Goal: Obtain resource: Download file/media

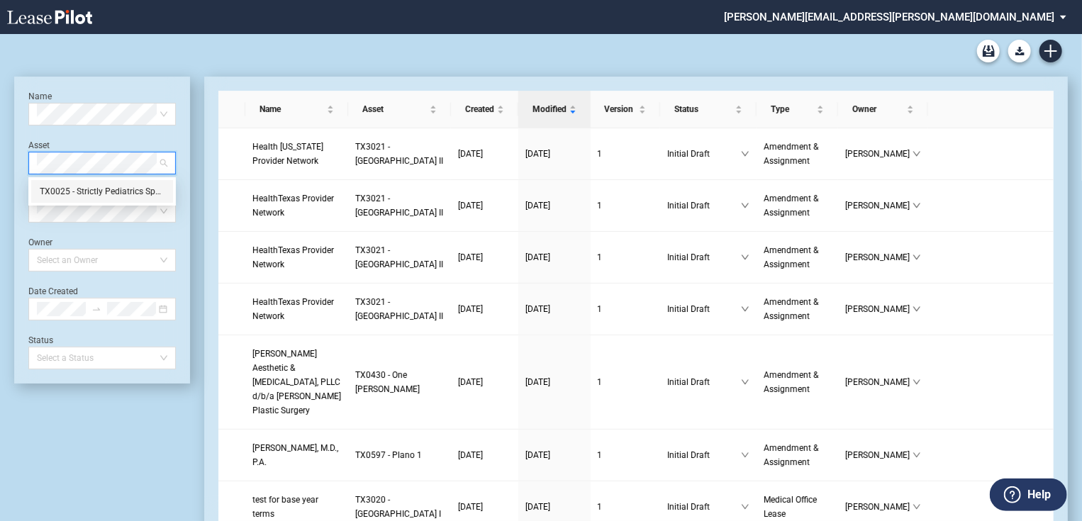
click at [79, 190] on div "TX0025 - Strictly Pediatrics Specialty Center" at bounding box center [102, 191] width 125 height 14
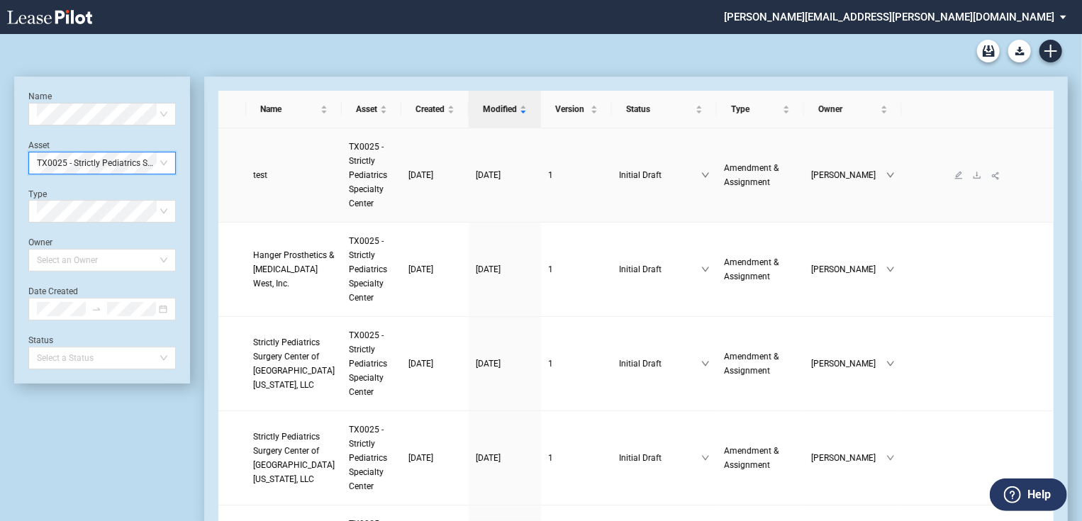
click at [259, 176] on span "test" at bounding box center [260, 175] width 14 height 10
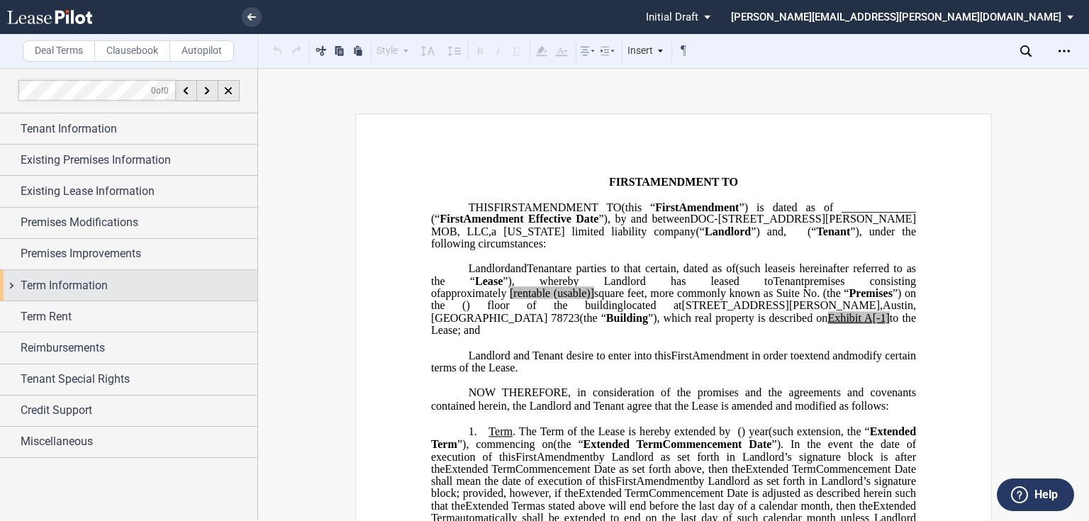
click at [16, 287] on div "Term Information" at bounding box center [128, 285] width 257 height 30
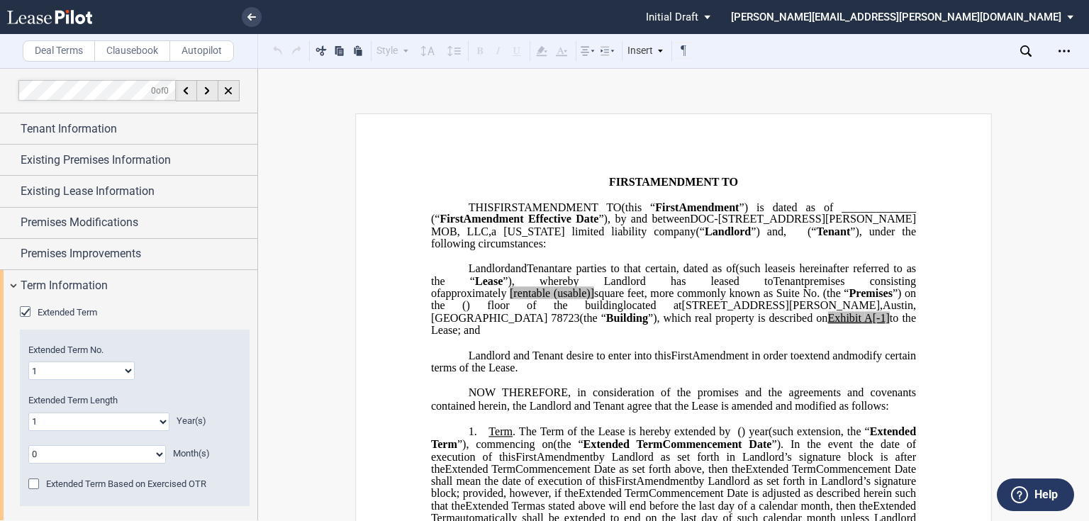
scroll to position [113, 0]
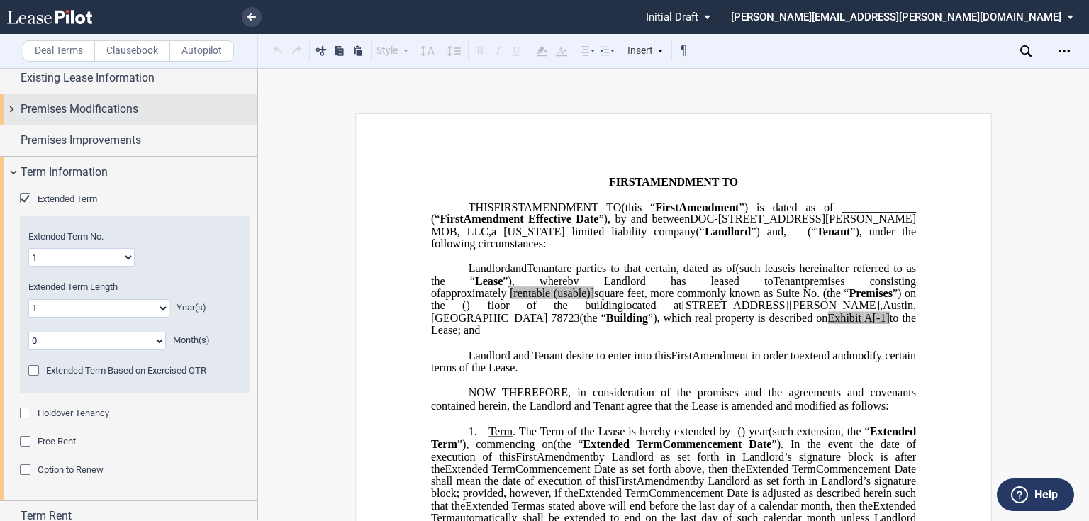
click at [11, 107] on div "Premises Modifications" at bounding box center [128, 109] width 257 height 30
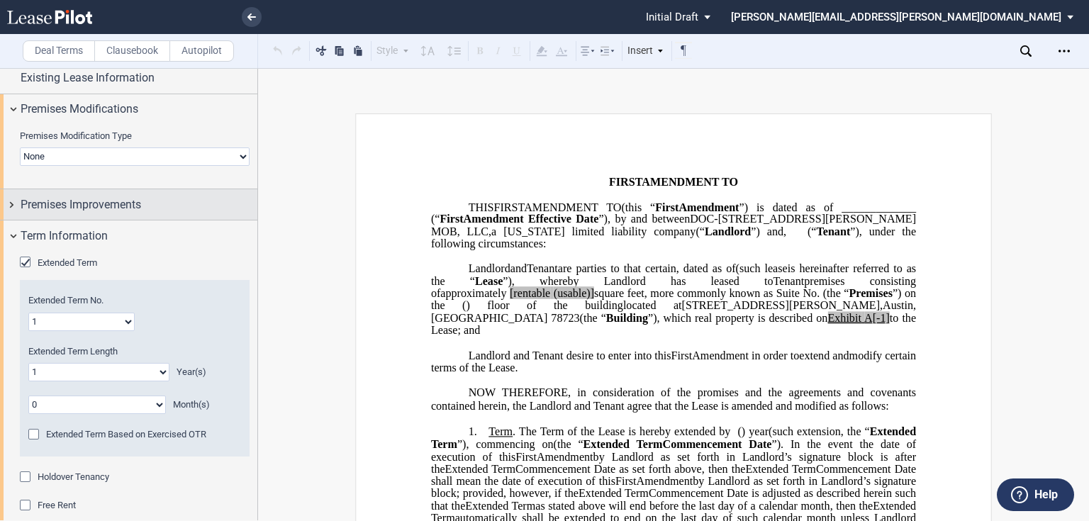
click at [4, 206] on div "Premises Improvements" at bounding box center [128, 204] width 257 height 30
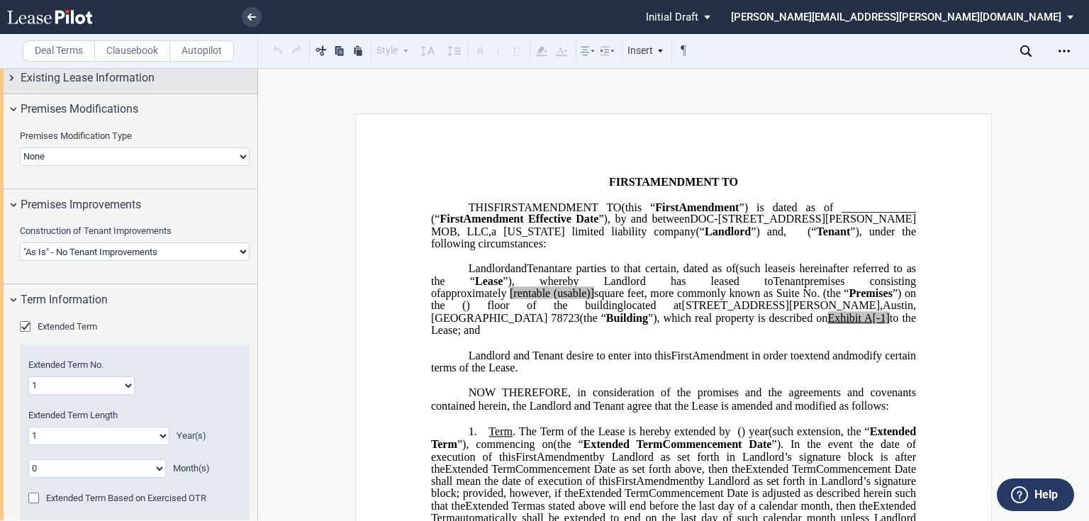
scroll to position [0, 0]
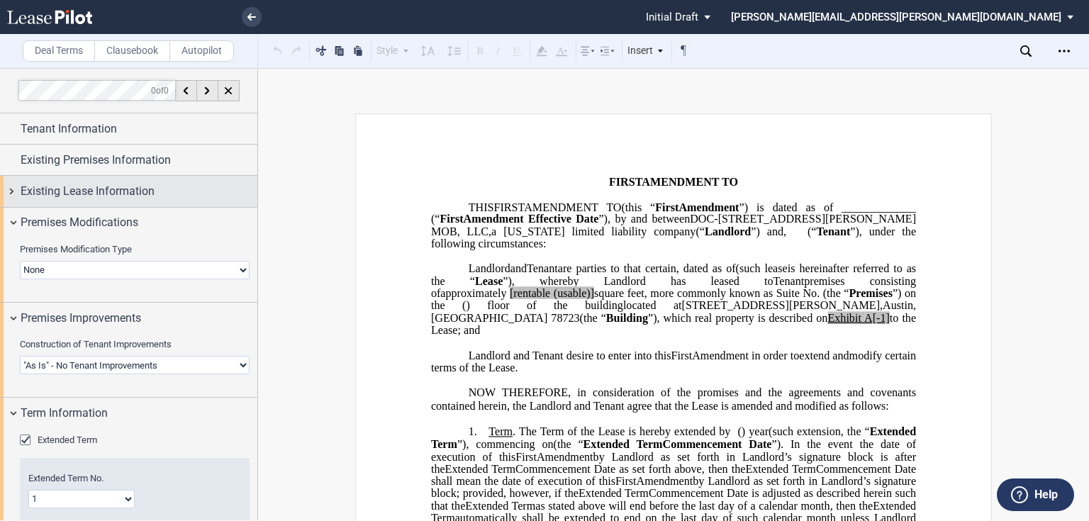
click at [14, 193] on div "Existing Lease Information" at bounding box center [128, 191] width 257 height 30
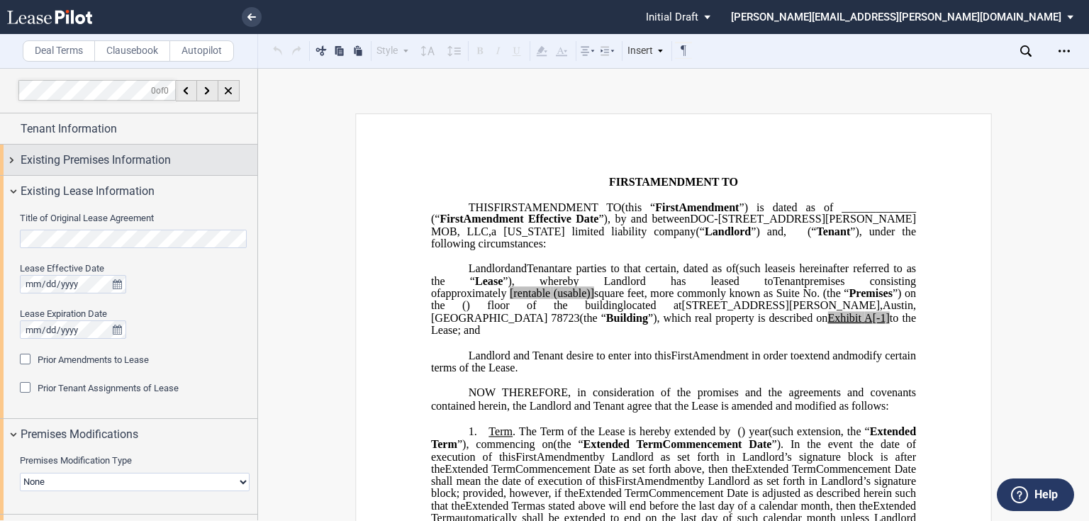
click at [18, 159] on div "Existing Premises Information" at bounding box center [128, 160] width 257 height 30
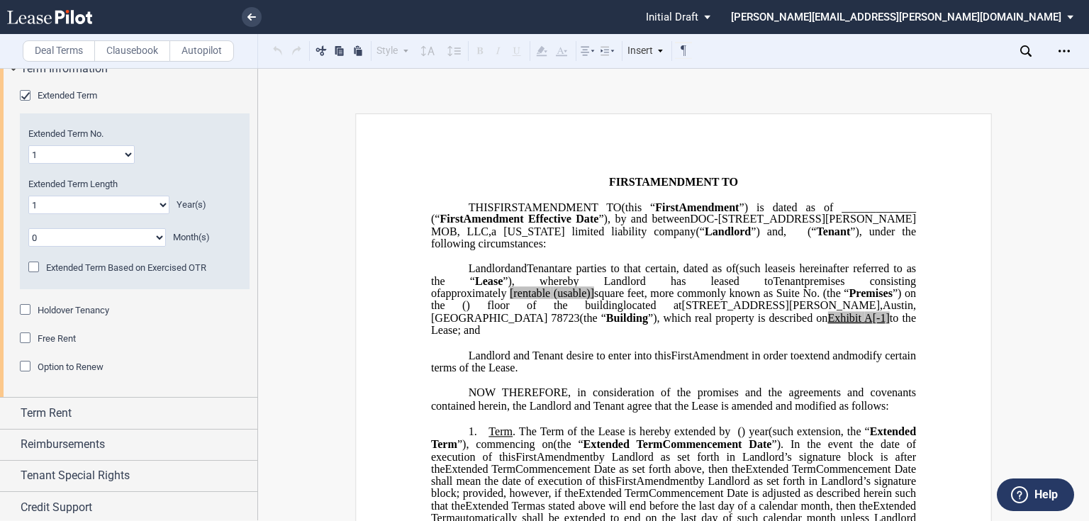
scroll to position [829, 0]
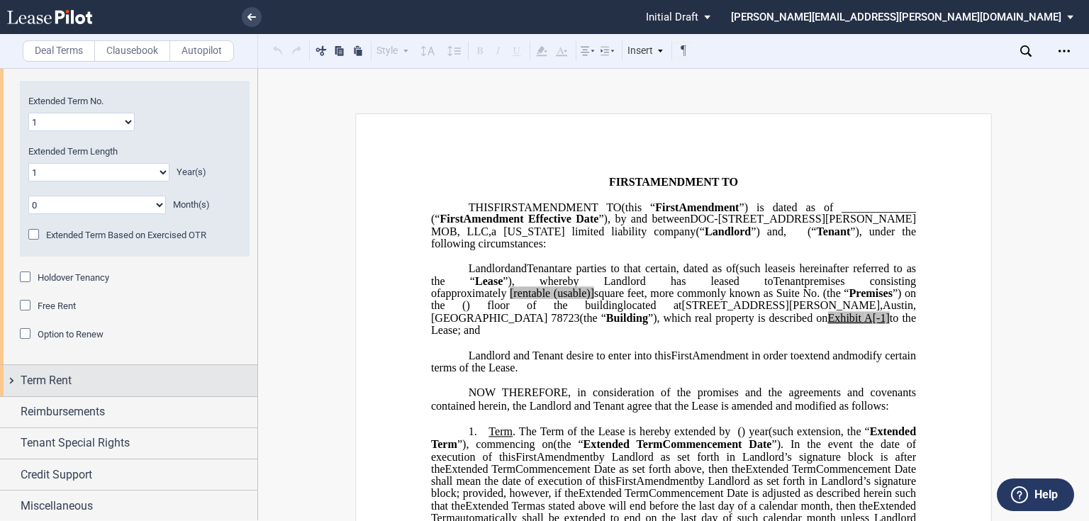
click at [0, 380] on div "Term Rent" at bounding box center [128, 380] width 257 height 30
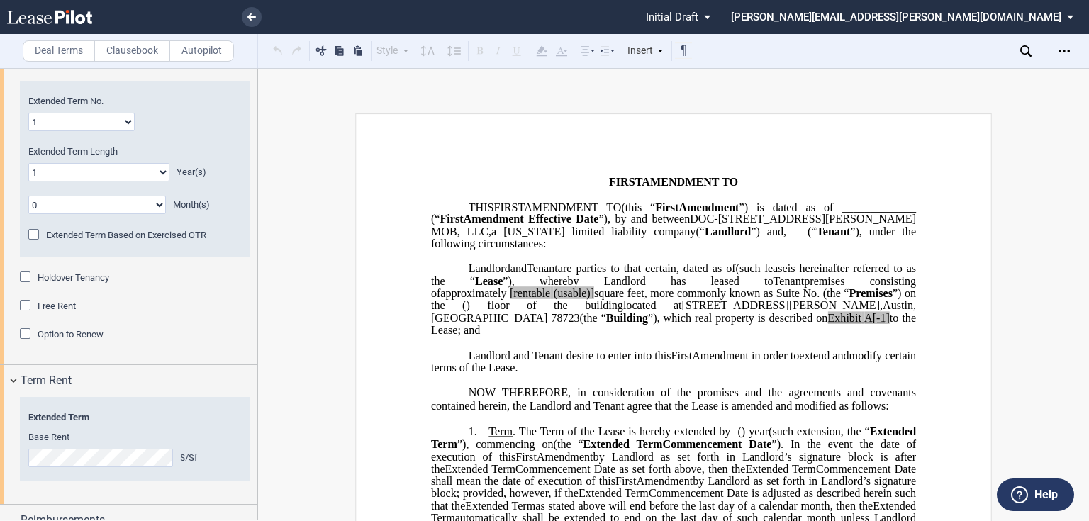
scroll to position [937, 0]
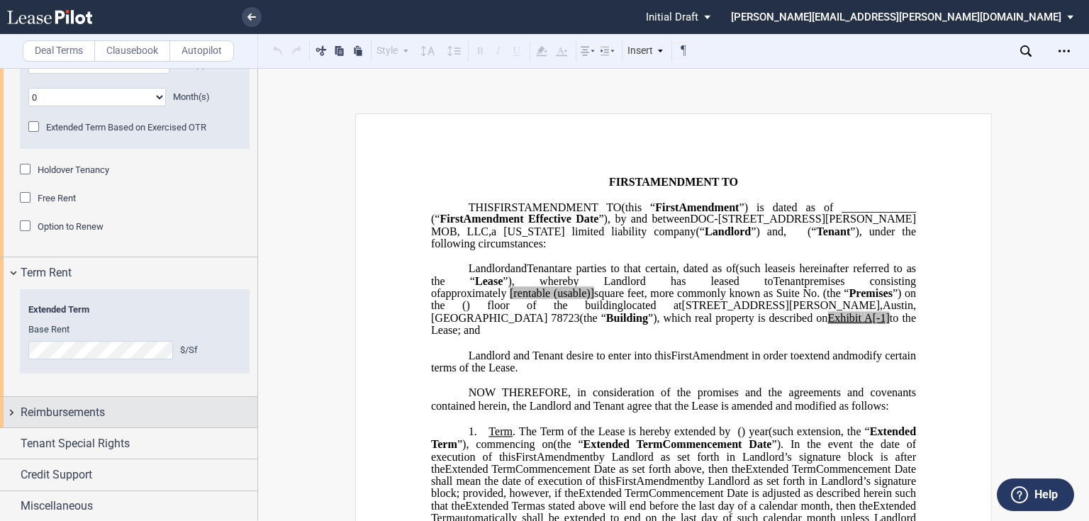
click at [16, 410] on div "Reimbursements" at bounding box center [128, 412] width 257 height 30
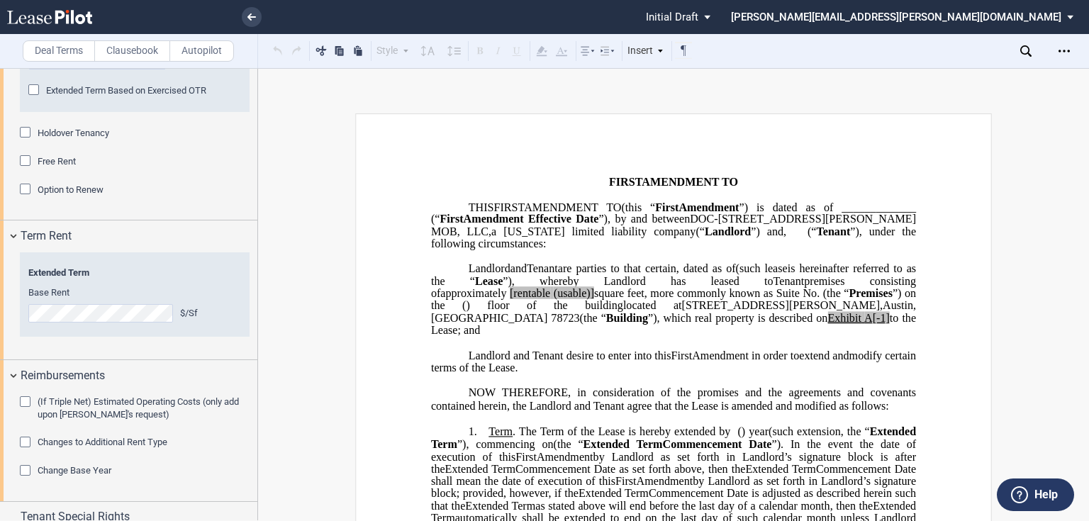
scroll to position [994, 0]
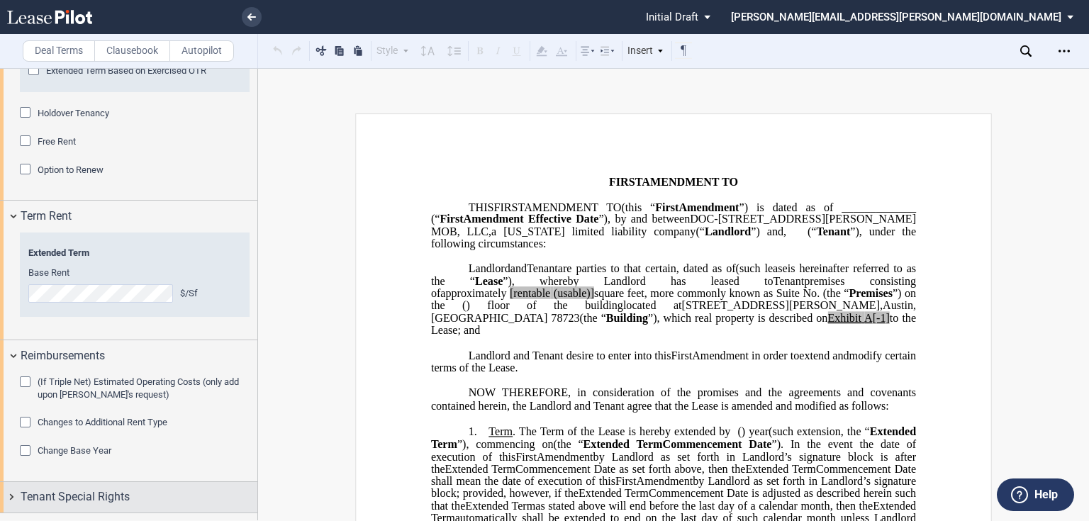
click at [11, 482] on div "Tenant Special Rights" at bounding box center [128, 497] width 257 height 30
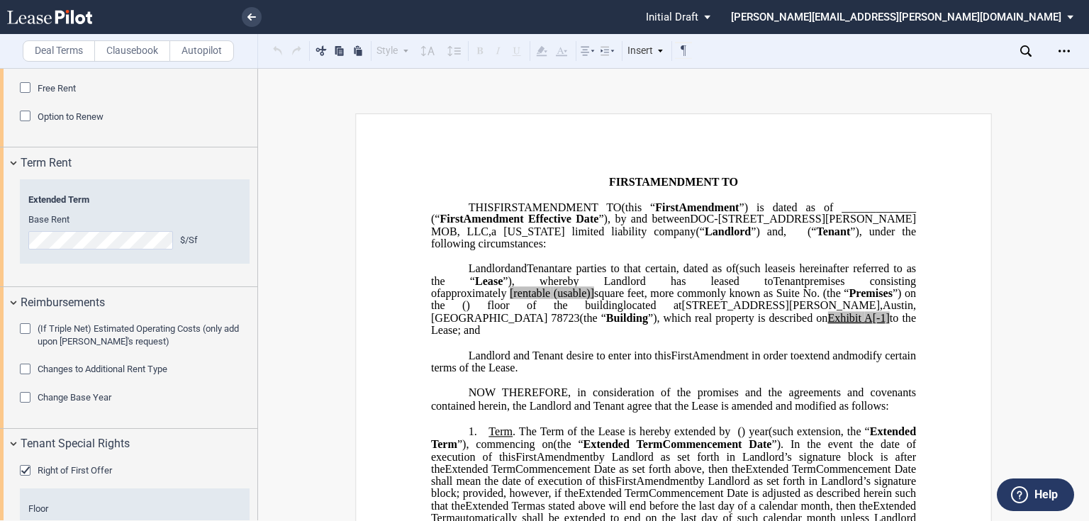
scroll to position [1217, 0]
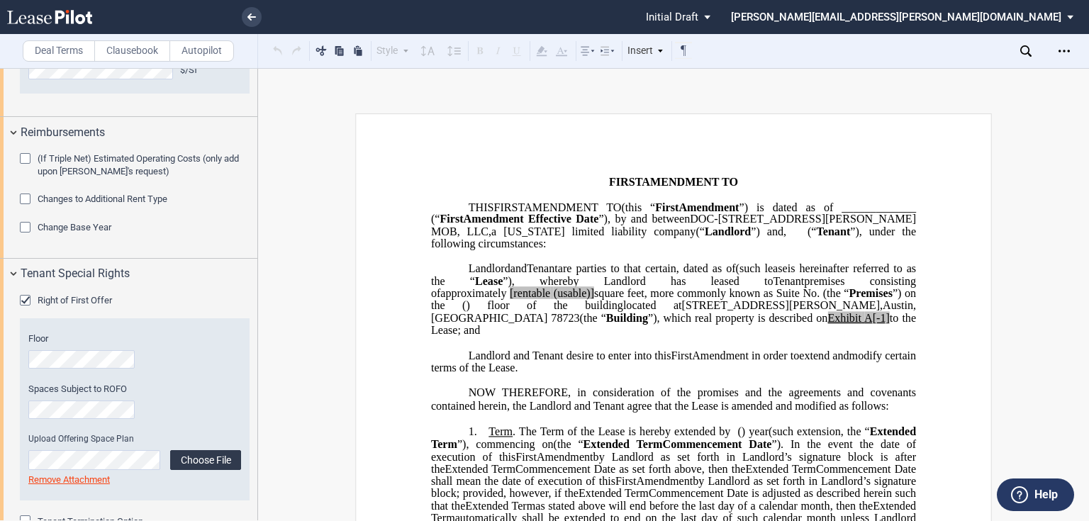
click at [189, 462] on label "Choose File" at bounding box center [205, 460] width 71 height 20
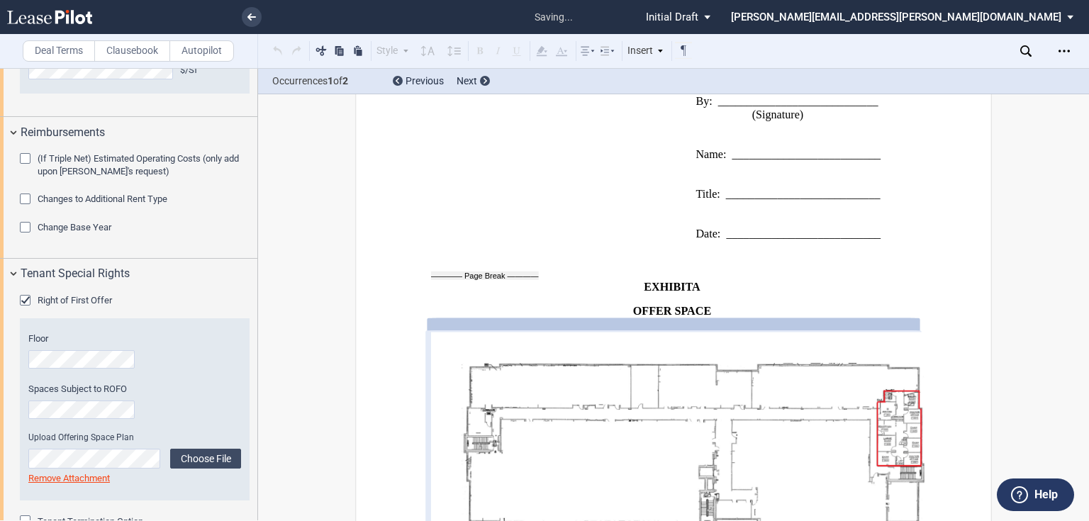
scroll to position [2988, 0]
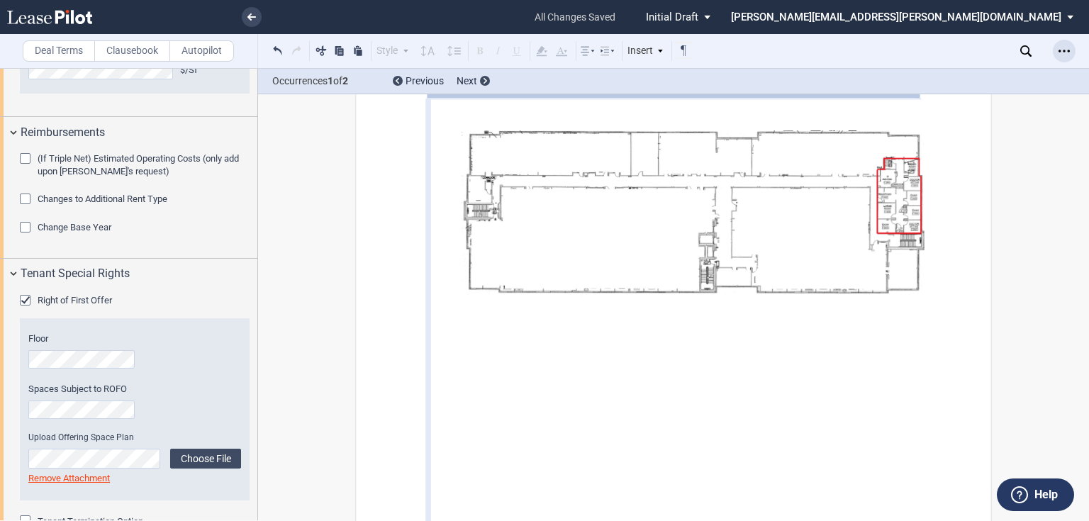
click at [1070, 48] on div "Open Lease options menu" at bounding box center [1063, 51] width 23 height 23
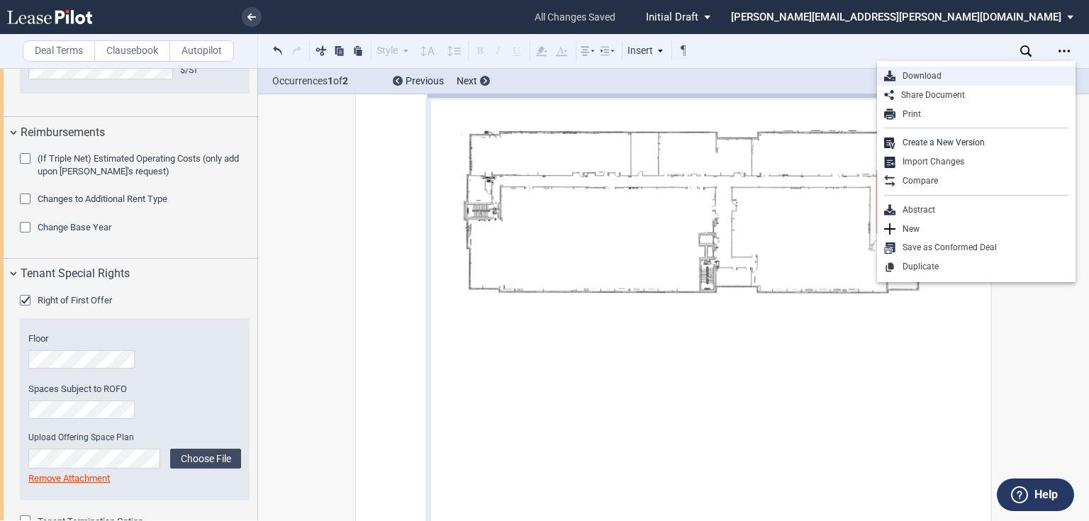
click at [1007, 68] on div "Download" at bounding box center [976, 76] width 198 height 19
